Goal: Find specific page/section

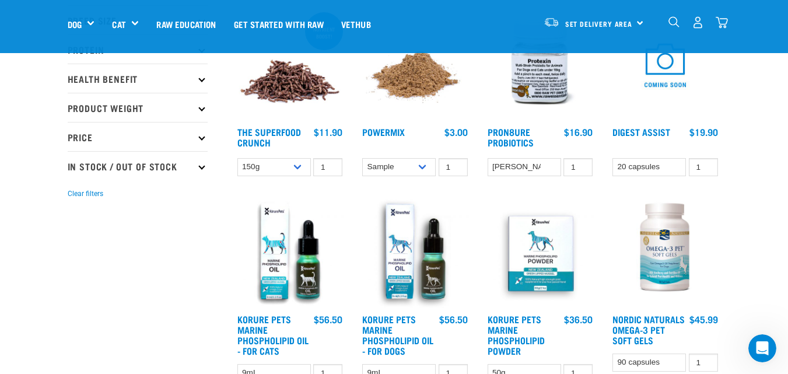
scroll to position [175, 0]
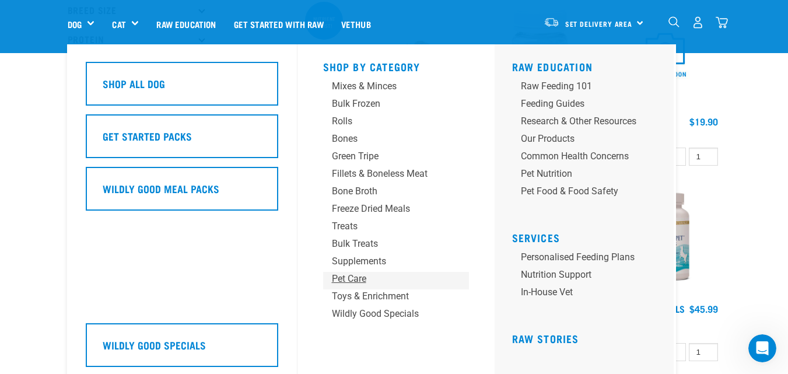
click at [363, 275] on div "Pet Care" at bounding box center [386, 279] width 109 height 14
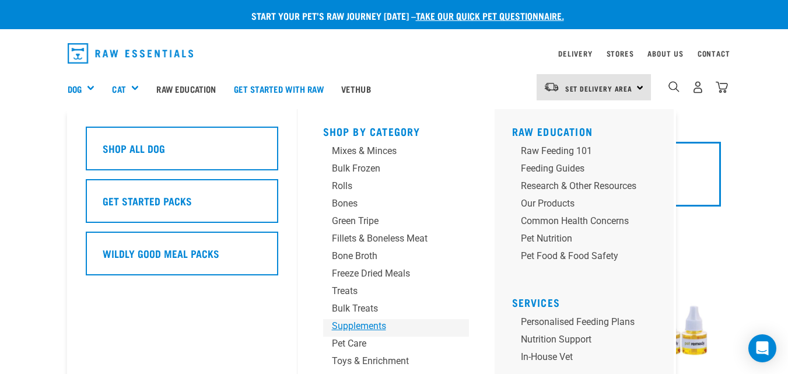
click at [362, 324] on div "Supplements" at bounding box center [386, 326] width 109 height 14
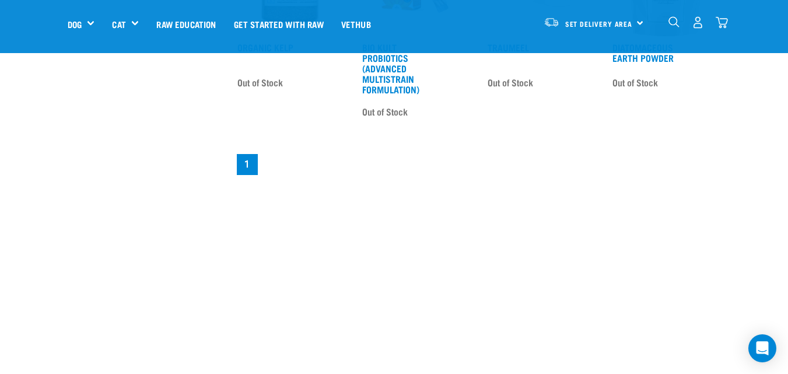
scroll to position [875, 0]
